Goal: Book appointment/travel/reservation

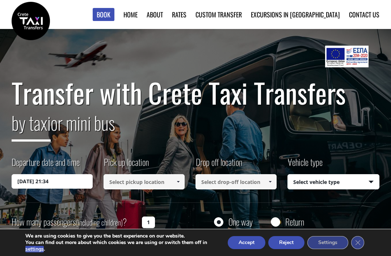
click at [290, 242] on button "Reject" at bounding box center [286, 242] width 36 height 13
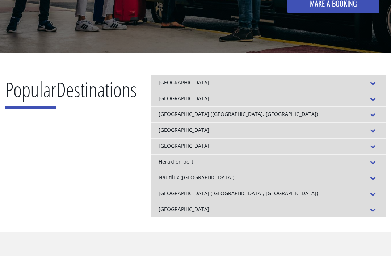
scroll to position [236, 0]
click at [178, 98] on div "[GEOGRAPHIC_DATA]" at bounding box center [268, 99] width 234 height 16
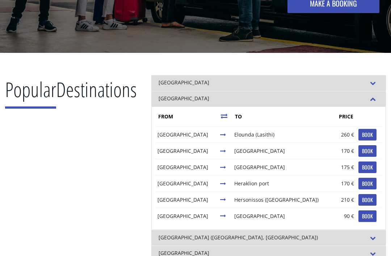
click at [358, 182] on link "BOOK" at bounding box center [367, 184] width 18 height 12
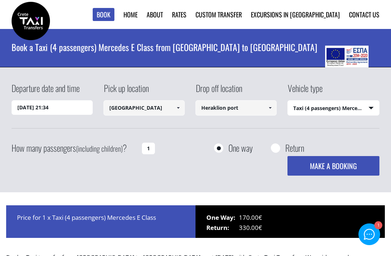
select select "540"
click at [332, 166] on button "MAKE A BOOKING" at bounding box center [333, 166] width 92 height 20
